Goal: Communication & Community: Participate in discussion

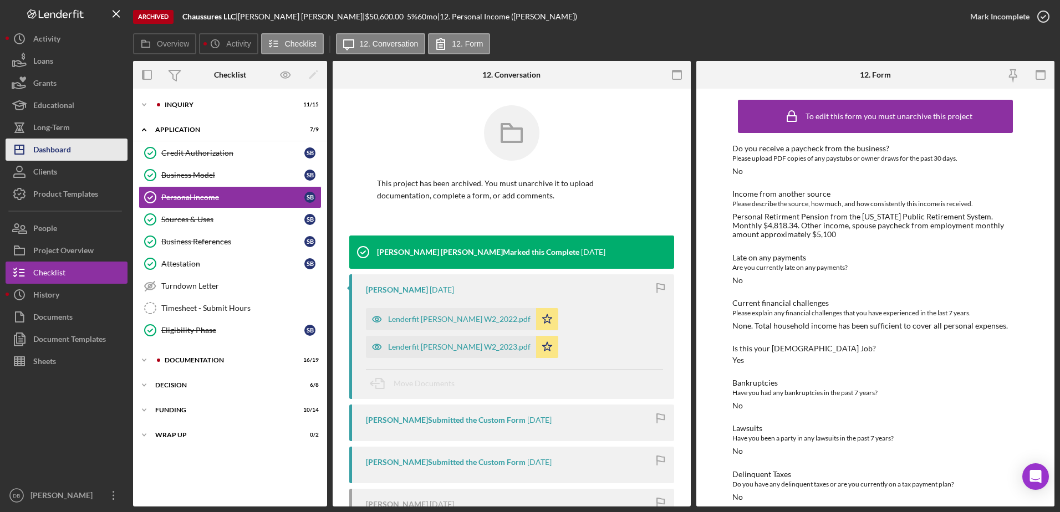
click at [55, 140] on div "Dashboard" at bounding box center [52, 151] width 38 height 25
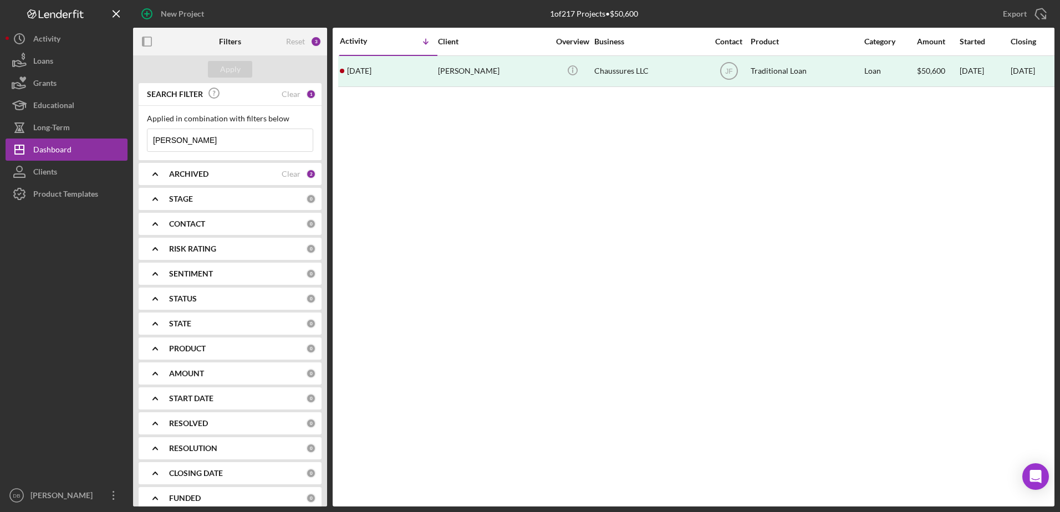
drag, startPoint x: 187, startPoint y: 140, endPoint x: 135, endPoint y: 131, distance: 53.4
click at [140, 130] on div "Applied in combination with filters below [PERSON_NAME] Icon/Menu Close" at bounding box center [230, 133] width 183 height 54
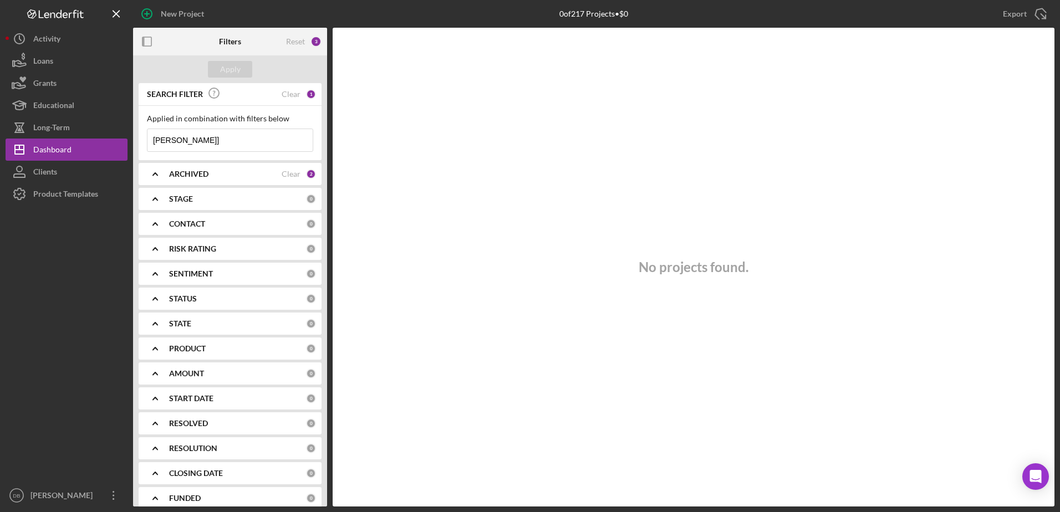
click at [280, 141] on input "[PERSON_NAME]]" at bounding box center [229, 140] width 165 height 22
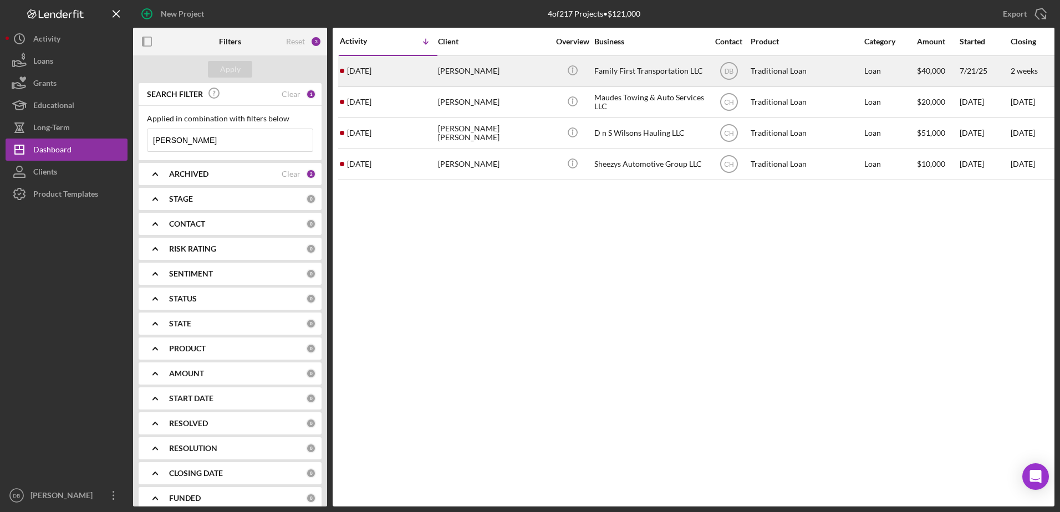
type input "[PERSON_NAME]"
click at [518, 82] on div "[PERSON_NAME]" at bounding box center [493, 71] width 111 height 29
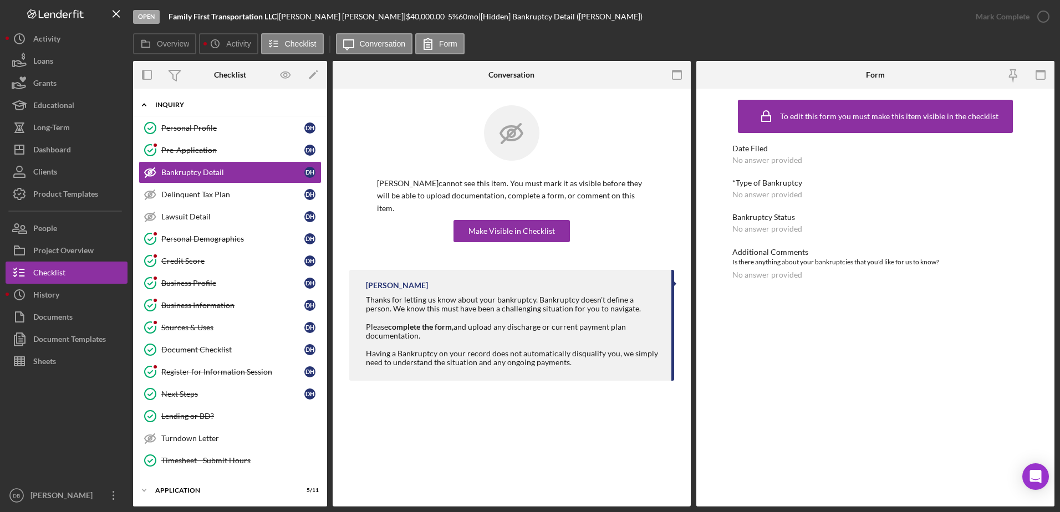
click at [173, 107] on div "Inquiry" at bounding box center [234, 104] width 158 height 7
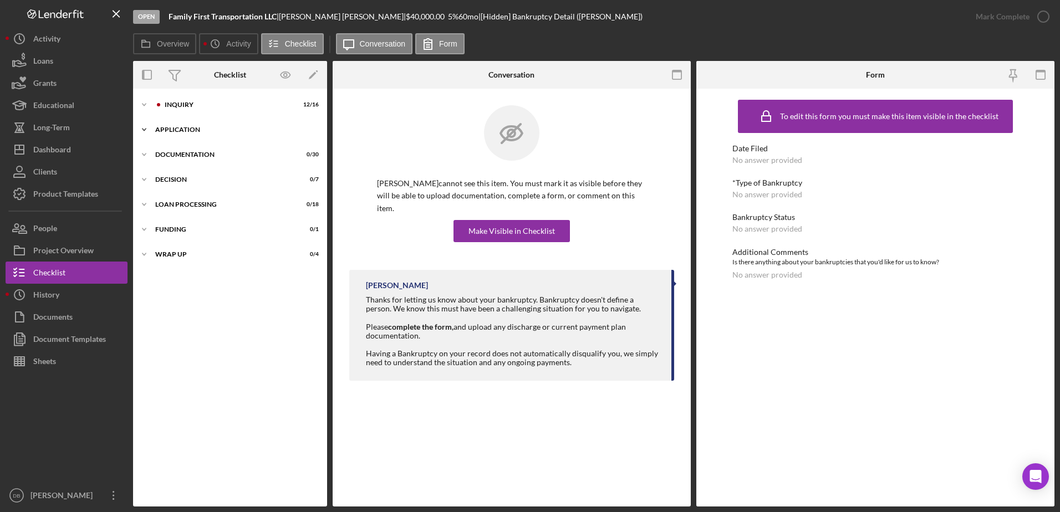
click at [176, 123] on div "Icon/Expander Application 5 / 11" at bounding box center [230, 130] width 194 height 22
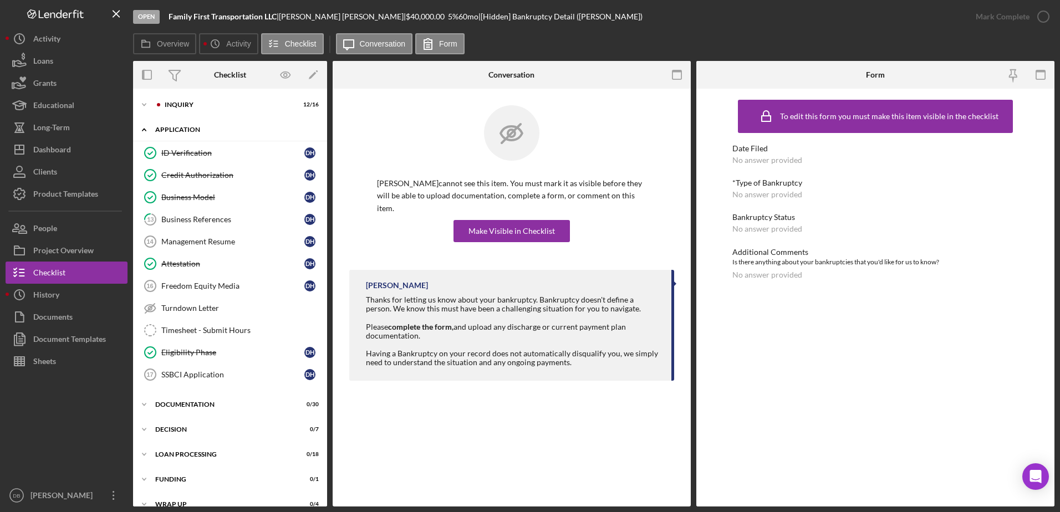
click at [167, 134] on div "Icon/Expander Application 5 / 11" at bounding box center [230, 130] width 194 height 23
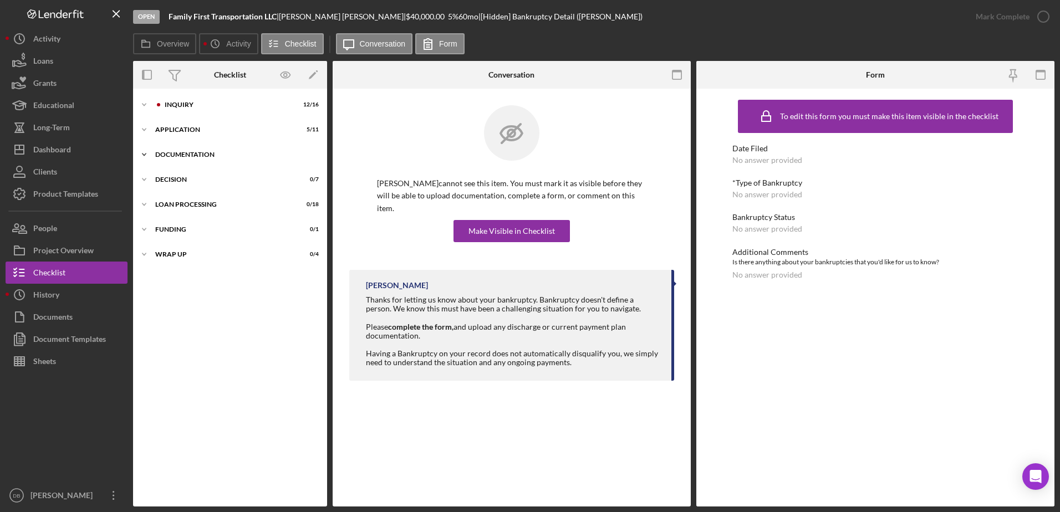
click at [172, 145] on div "Icon/Expander Documentation 0 / 30" at bounding box center [230, 155] width 194 height 22
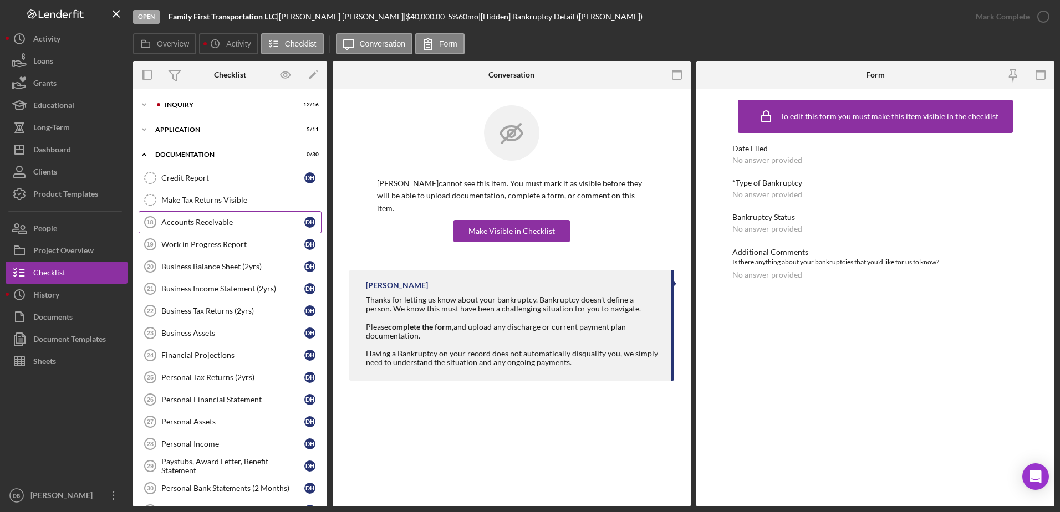
click at [191, 218] on div "Accounts Receivable" at bounding box center [232, 222] width 143 height 9
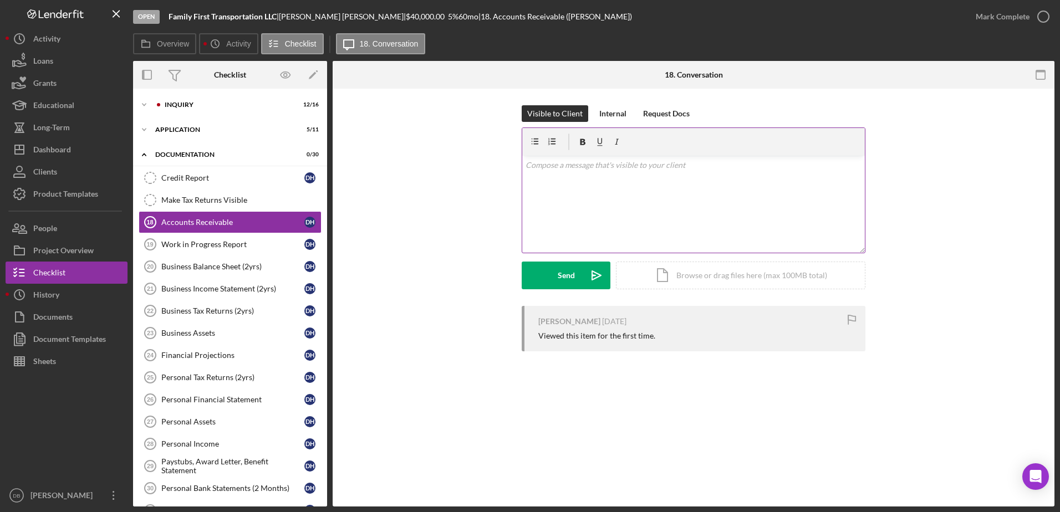
click at [546, 185] on div "v Color teal Color pink Remove color Add row above Add row below Add column bef…" at bounding box center [693, 204] width 343 height 97
click at [567, 282] on div "Send" at bounding box center [566, 276] width 17 height 28
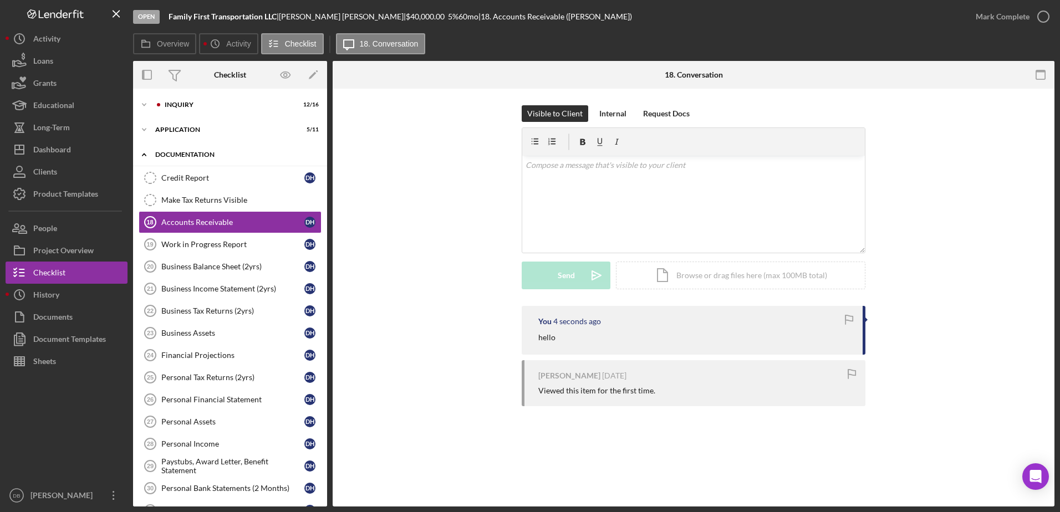
click at [139, 150] on icon "Icon/Expander" at bounding box center [144, 155] width 22 height 22
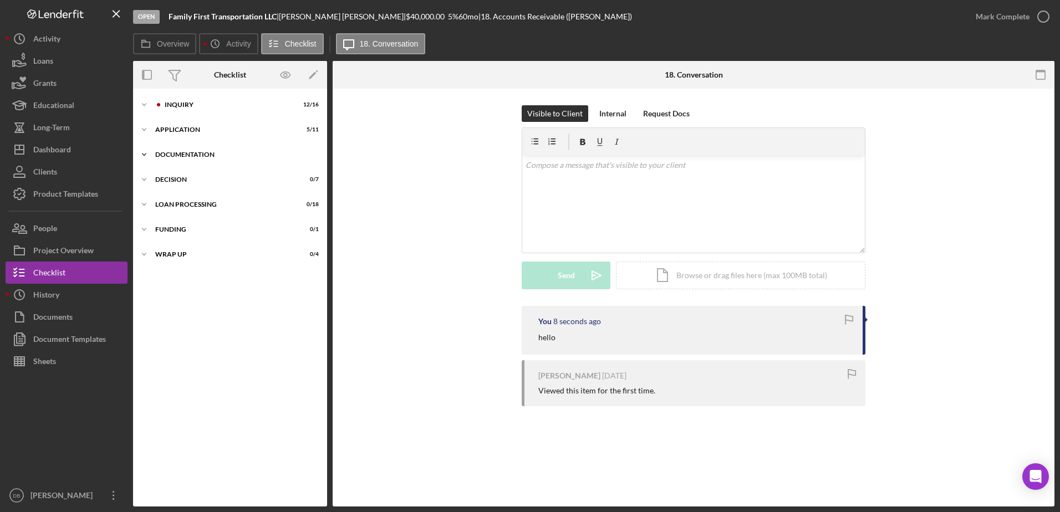
click at [150, 150] on icon "Icon/Expander" at bounding box center [144, 155] width 22 height 22
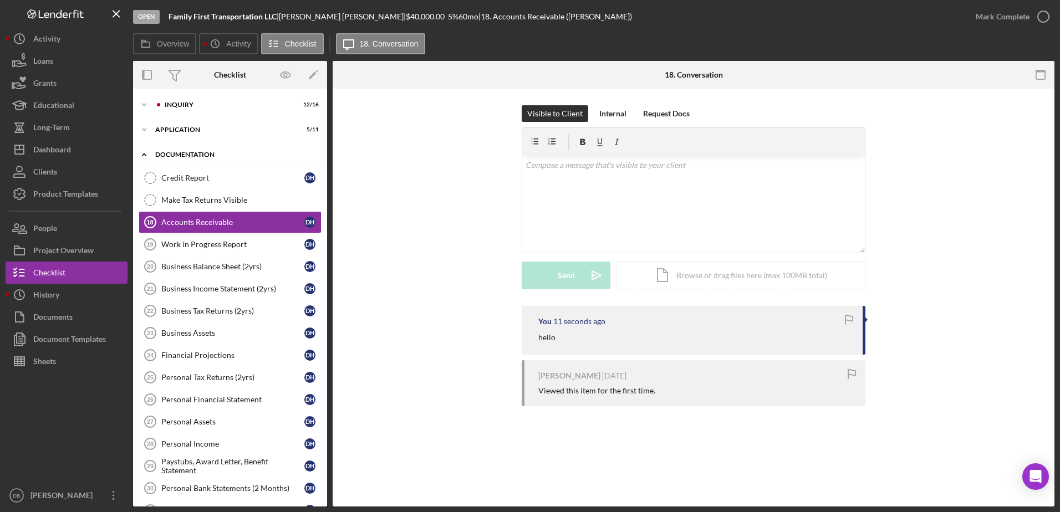
click at [145, 153] on icon "Icon/Expander" at bounding box center [144, 155] width 22 height 22
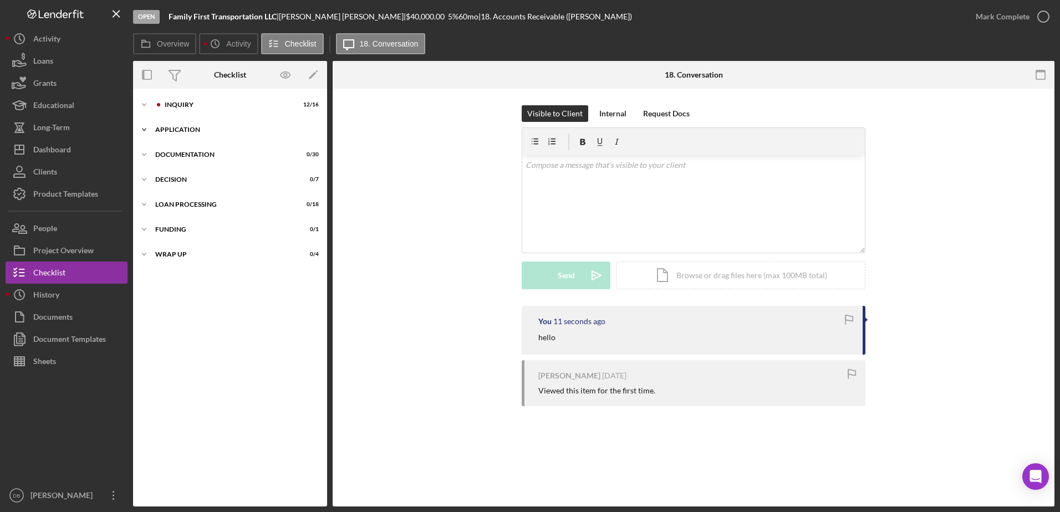
click at [143, 131] on icon "Icon/Expander" at bounding box center [144, 130] width 22 height 22
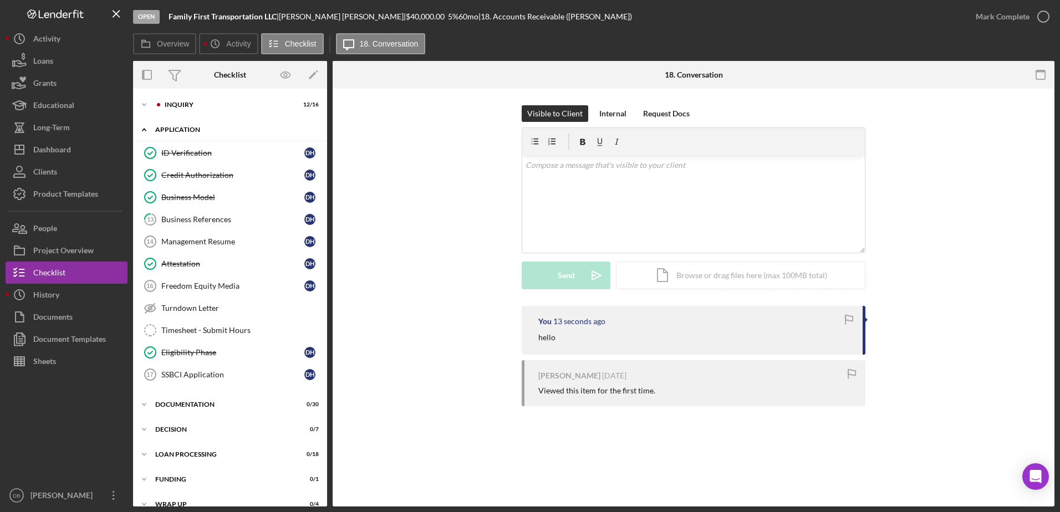
click at [145, 130] on polyline at bounding box center [144, 130] width 3 height 2
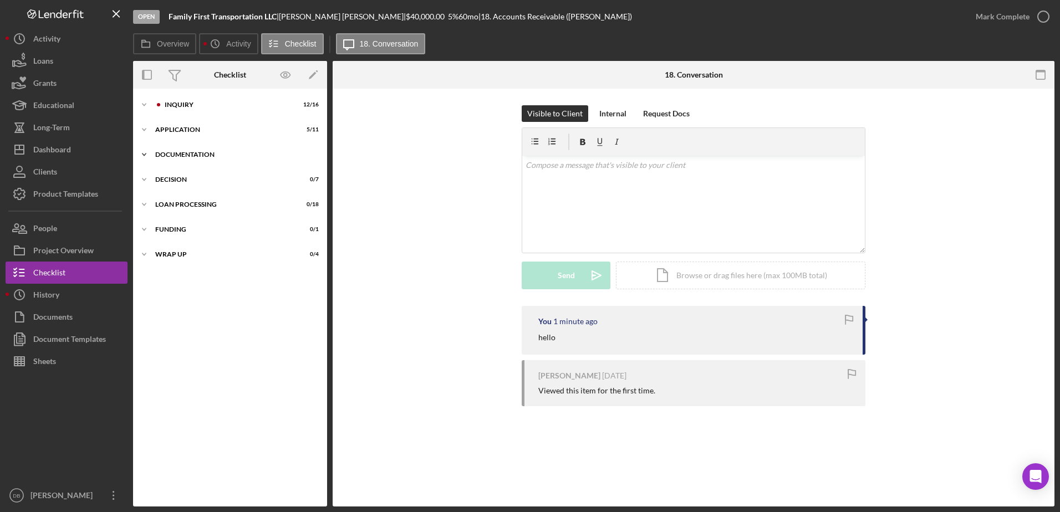
click at [171, 154] on div "Documentation" at bounding box center [234, 154] width 158 height 7
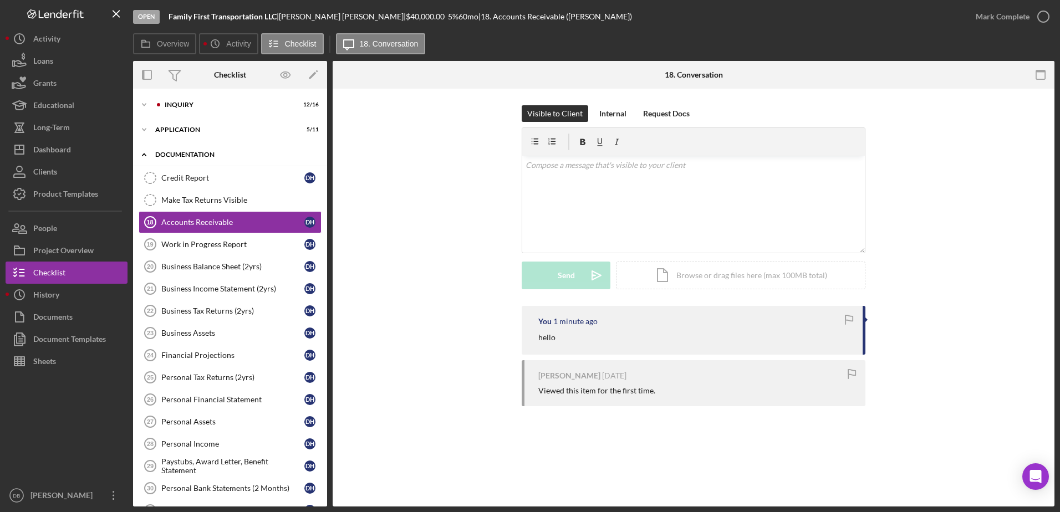
click at [142, 149] on icon "Icon/Expander" at bounding box center [144, 155] width 22 height 22
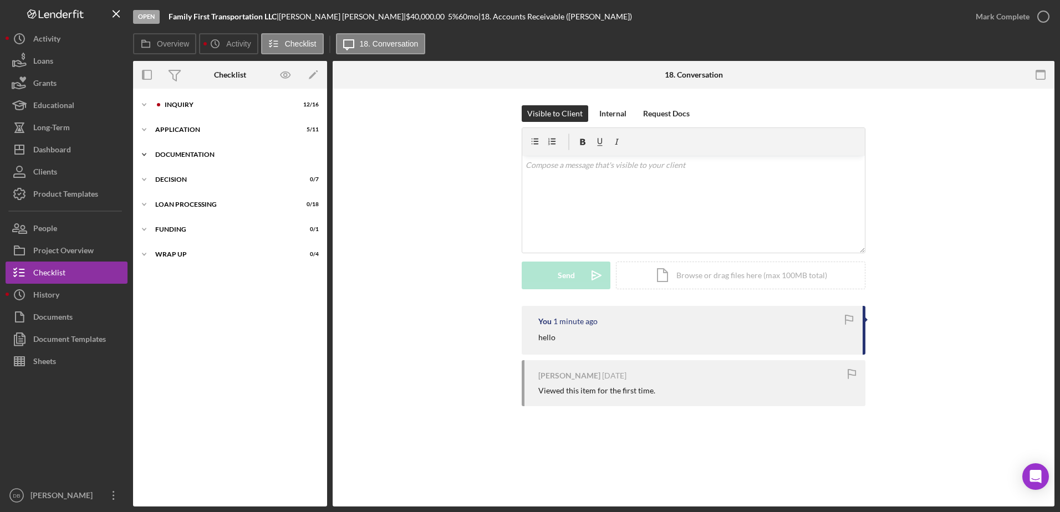
click at [146, 152] on icon "Icon/Expander" at bounding box center [144, 155] width 22 height 22
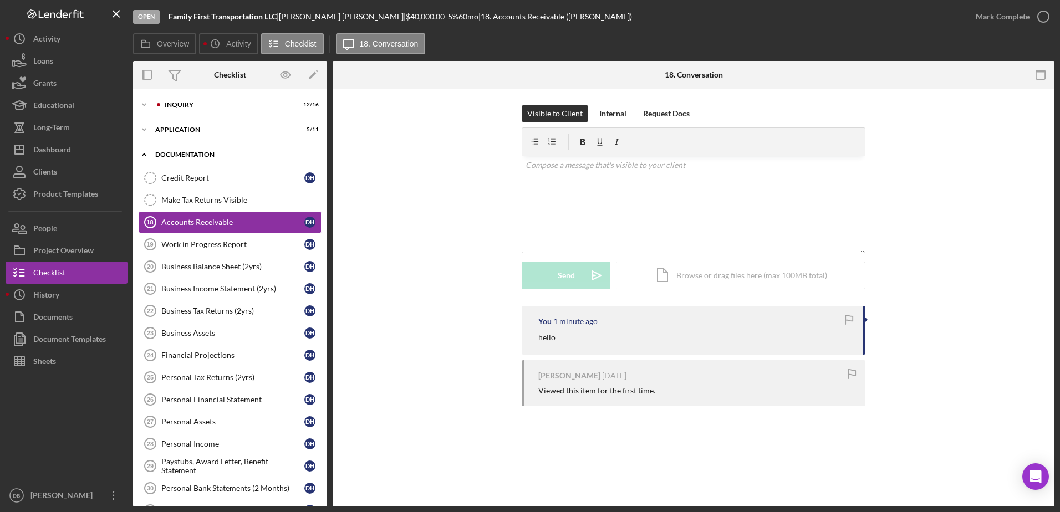
click at [147, 152] on icon "Icon/Expander" at bounding box center [144, 155] width 22 height 22
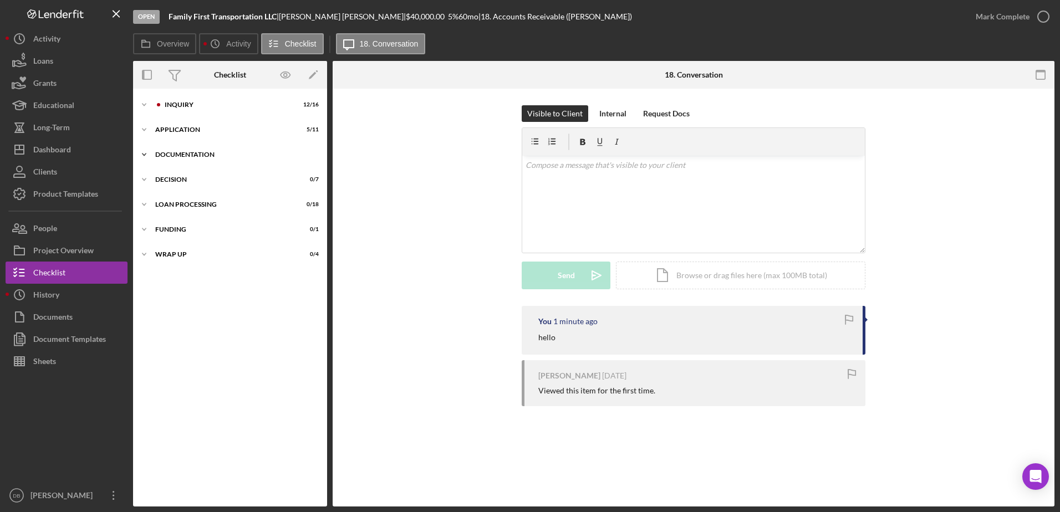
click at [147, 152] on icon "Icon/Expander" at bounding box center [144, 155] width 22 height 22
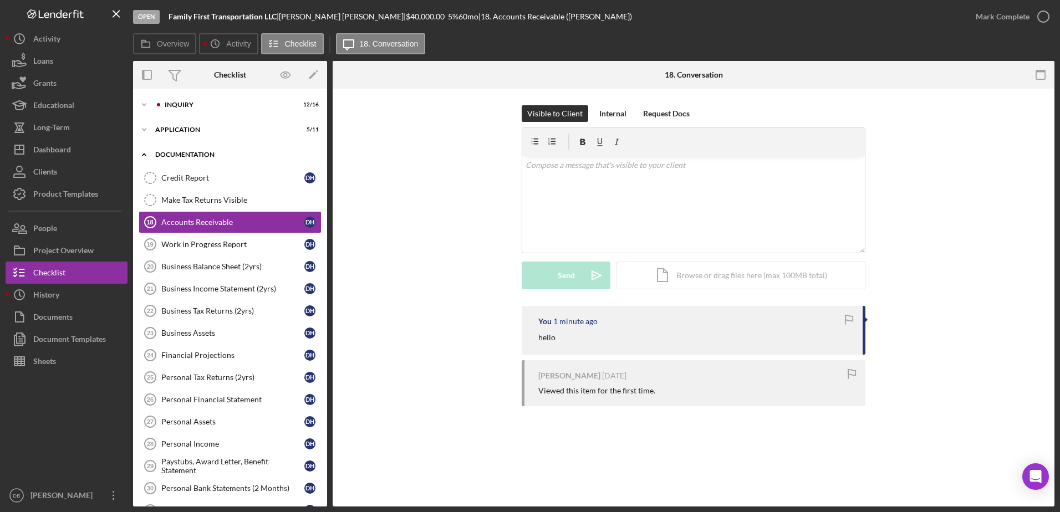
click at [147, 152] on icon "Icon/Expander" at bounding box center [144, 155] width 22 height 22
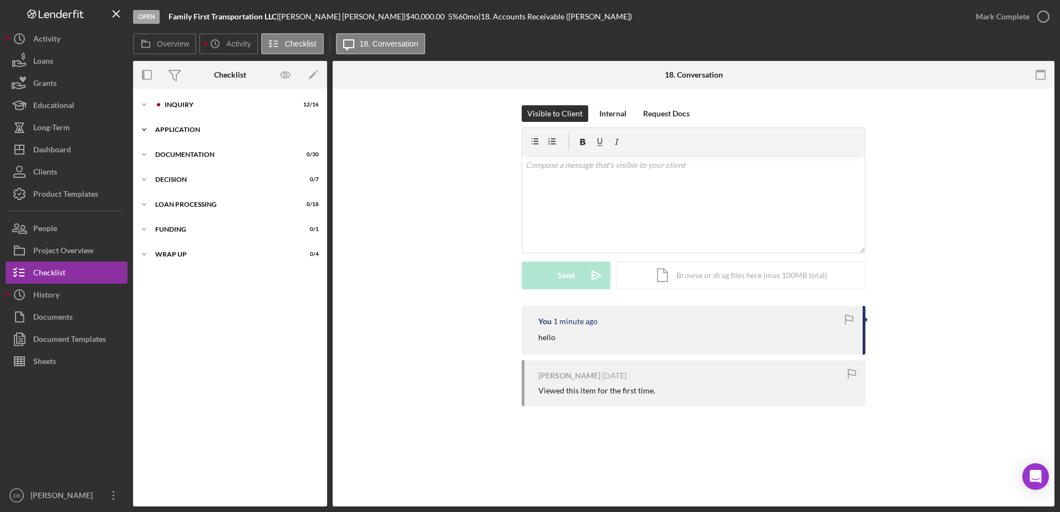
click at [139, 125] on icon "Icon/Expander" at bounding box center [144, 130] width 22 height 22
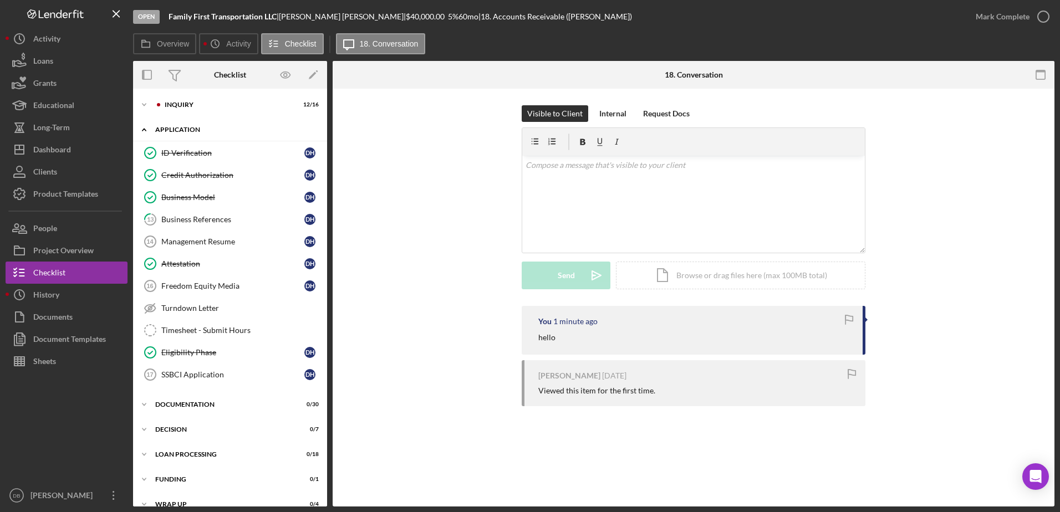
click at [141, 129] on icon "Icon/Expander" at bounding box center [144, 130] width 22 height 22
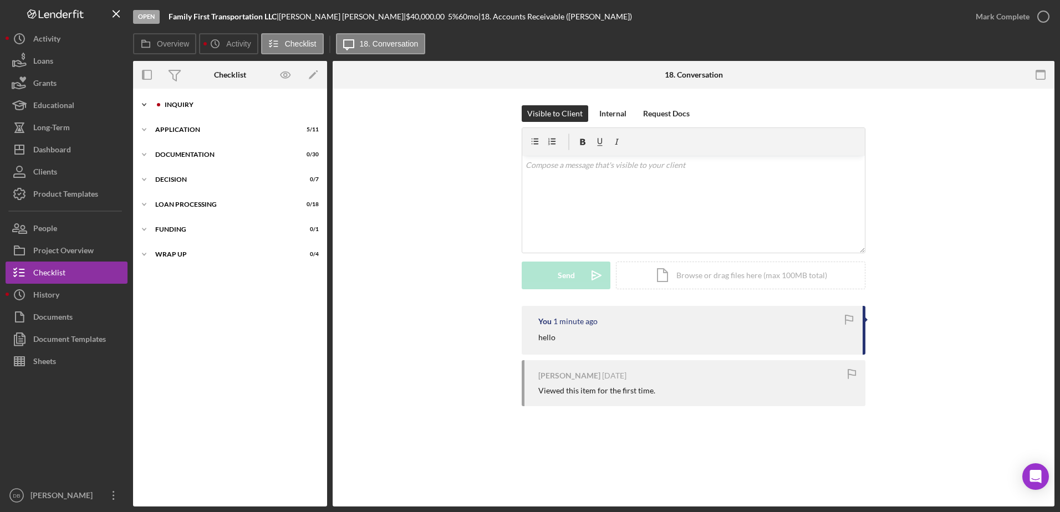
click at [144, 107] on icon "Icon/Expander" at bounding box center [144, 105] width 22 height 22
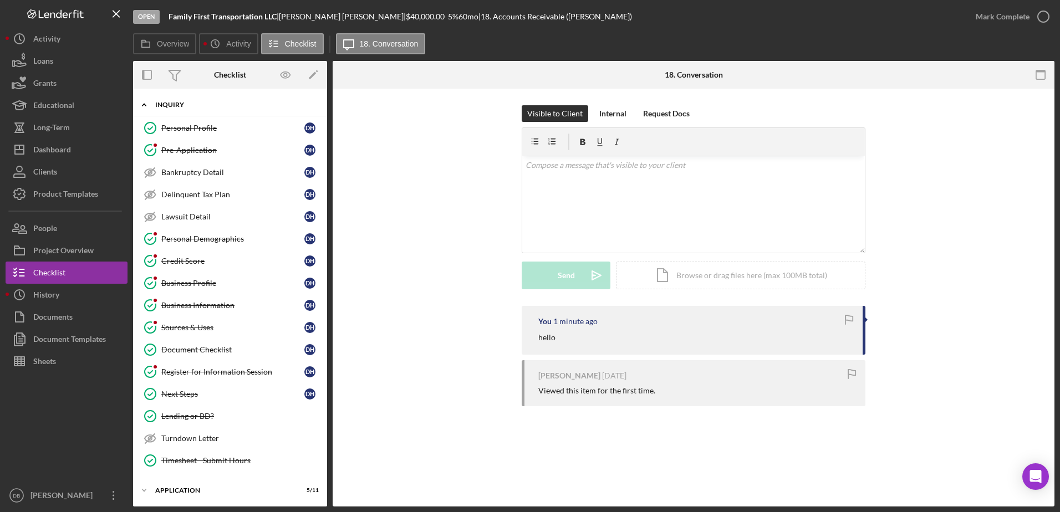
click at [144, 107] on icon "Icon/Expander" at bounding box center [144, 105] width 22 height 22
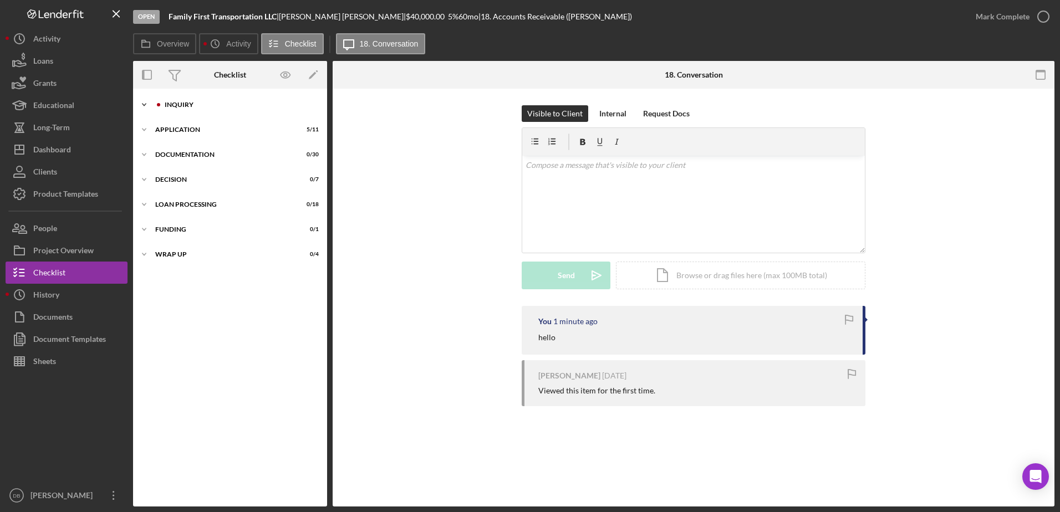
click at [145, 106] on icon "Icon/Expander" at bounding box center [144, 105] width 22 height 22
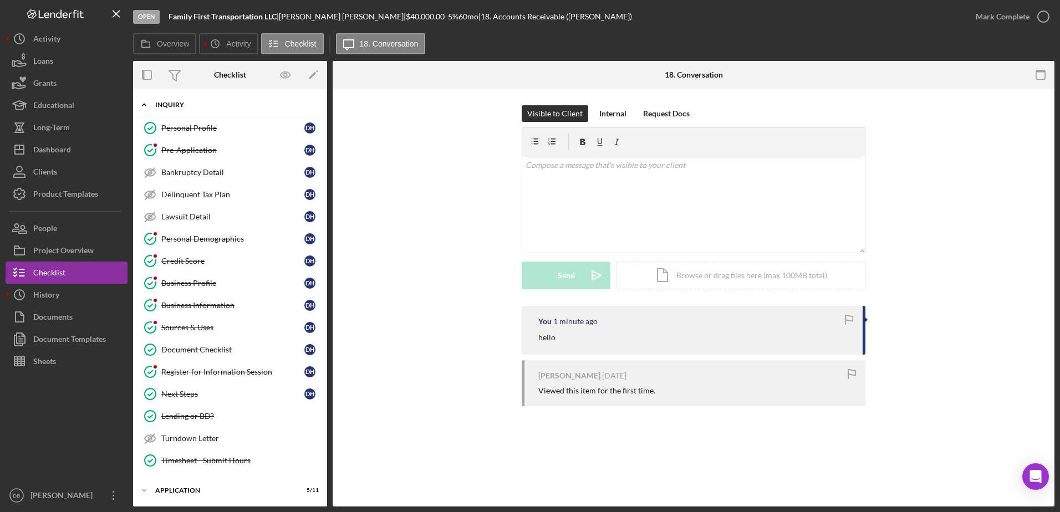
click at [145, 106] on icon "Icon/Expander" at bounding box center [144, 105] width 22 height 22
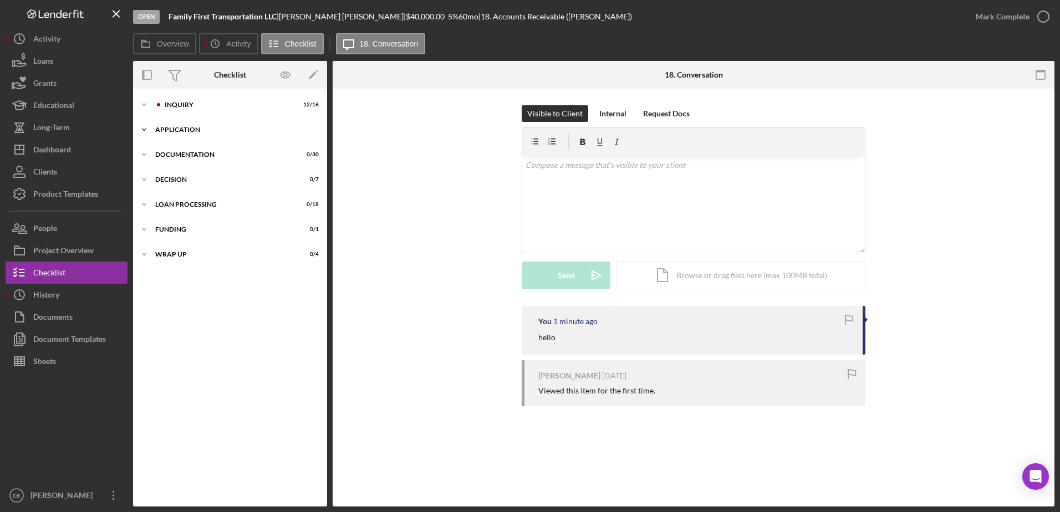
click at [147, 130] on icon "Icon/Expander" at bounding box center [144, 130] width 22 height 22
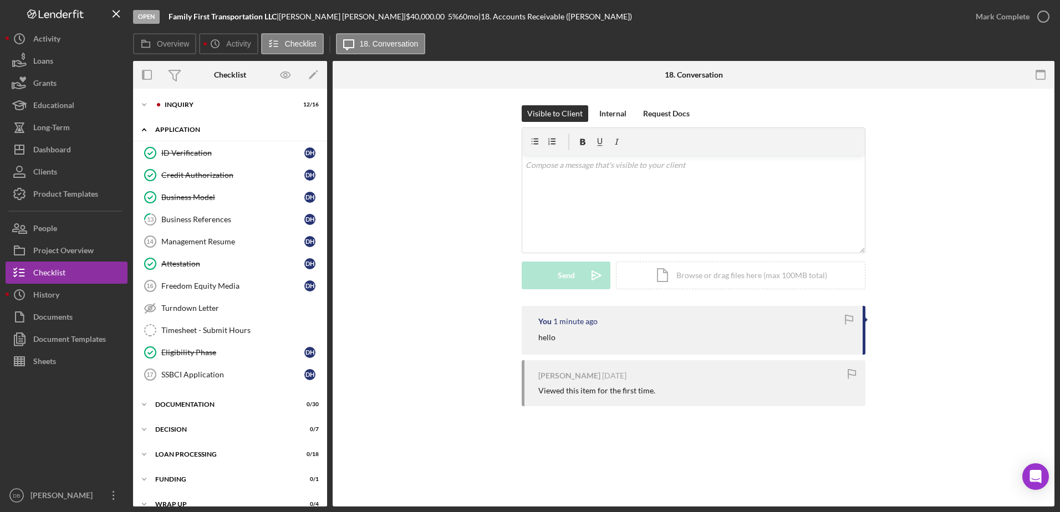
click at [147, 130] on icon "Icon/Expander" at bounding box center [144, 130] width 22 height 22
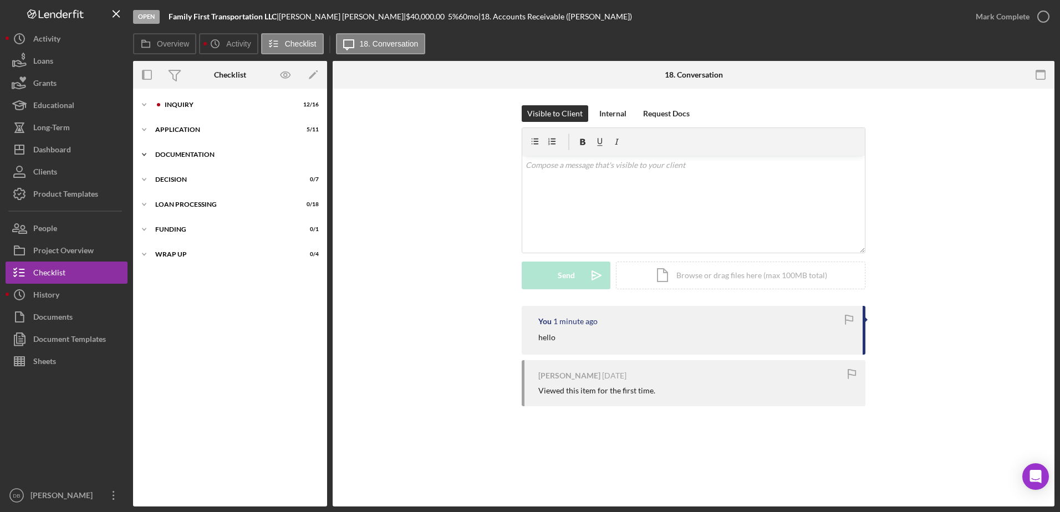
click at [136, 144] on icon "Icon/Expander" at bounding box center [144, 155] width 22 height 22
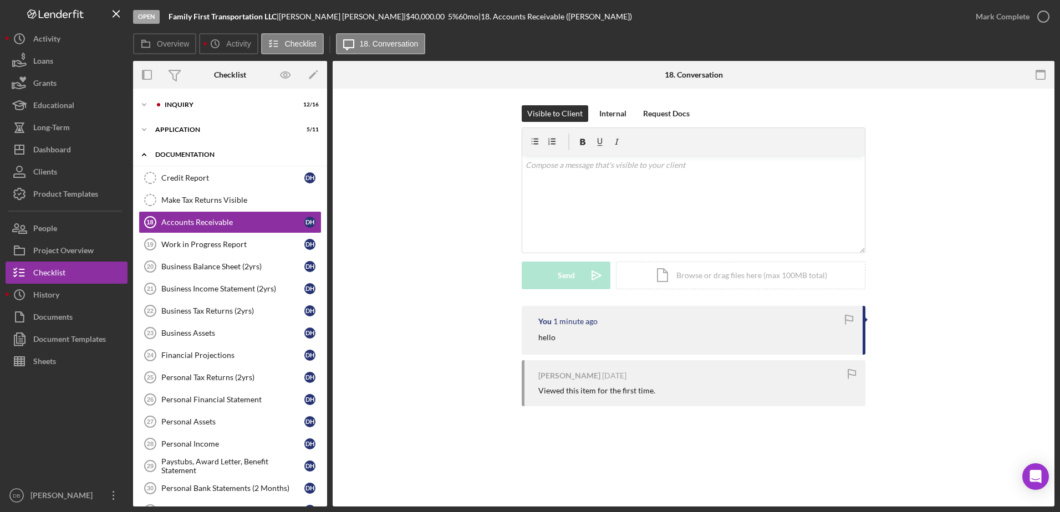
click at [139, 148] on icon "Icon/Expander" at bounding box center [144, 155] width 22 height 22
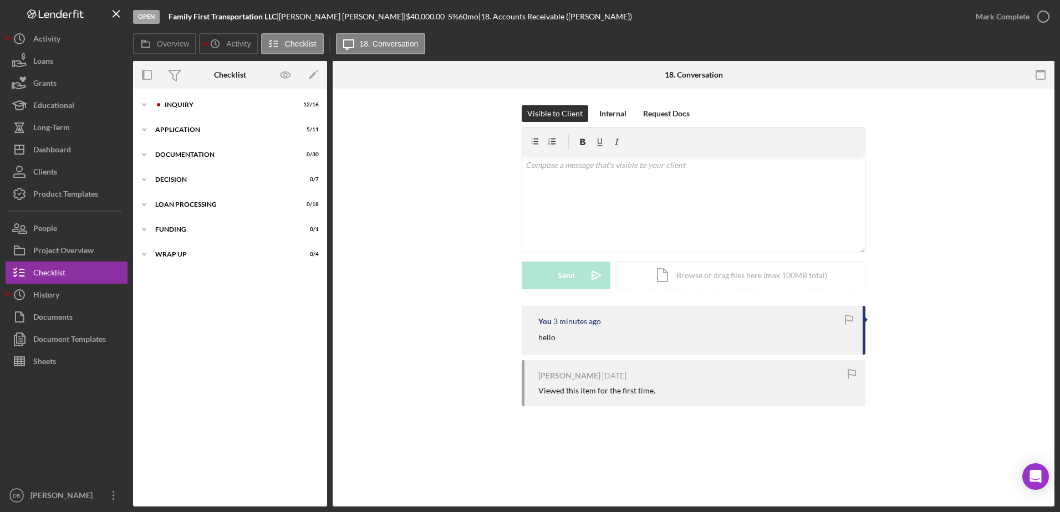
drag, startPoint x: 1010, startPoint y: 420, endPoint x: 1012, endPoint y: 401, distance: 19.0
click at [1014, 416] on div "Visible to Client Internal Request Docs v Color teal Color pink Remove color Ad…" at bounding box center [694, 259] width 722 height 340
click at [901, 116] on div "Visible to Client Internal Request Docs v Color teal Color pink Remove color Ad…" at bounding box center [693, 205] width 689 height 201
